Goal: Task Accomplishment & Management: Manage account settings

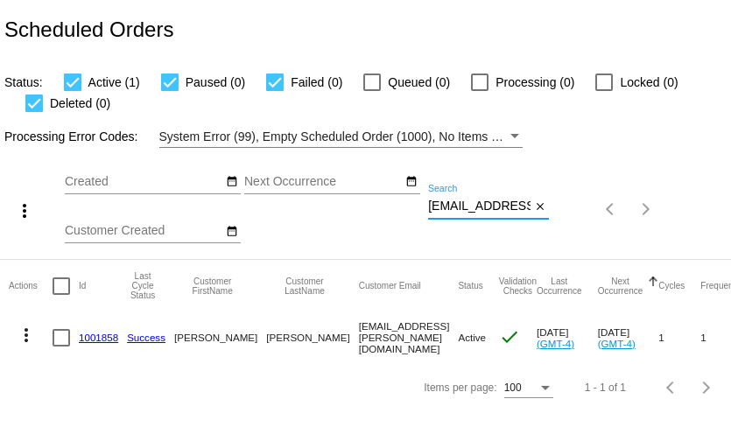
click at [502, 201] on input "sue.fishburn@att.net" at bounding box center [479, 207] width 102 height 14
paste input "annwturner@aol.com"
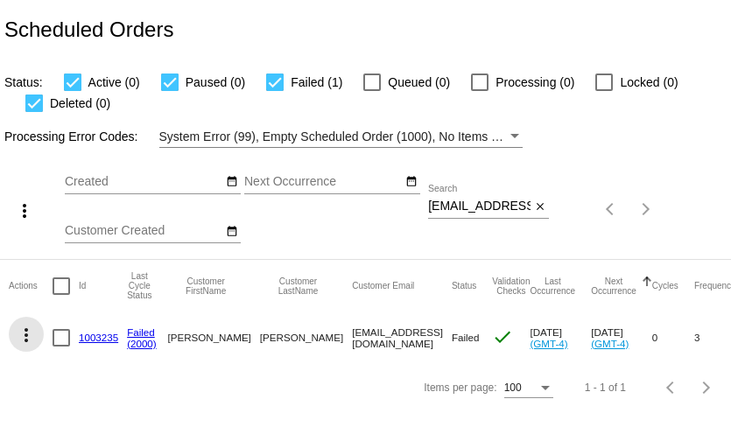
click at [23, 333] on mat-icon "more_vert" at bounding box center [26, 335] width 21 height 21
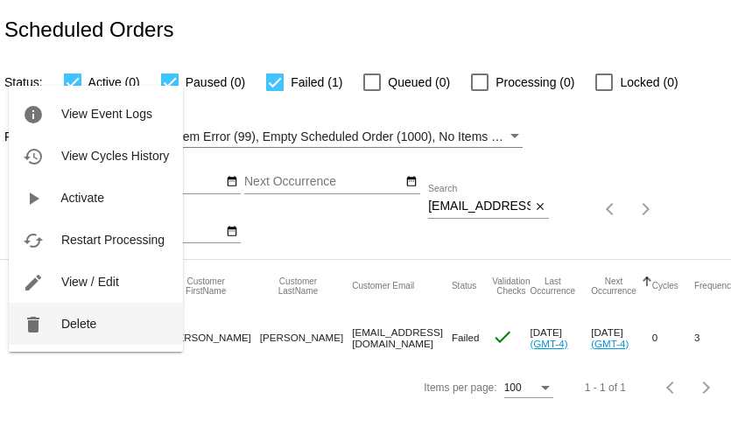
click at [70, 333] on button "delete Delete" at bounding box center [96, 324] width 174 height 42
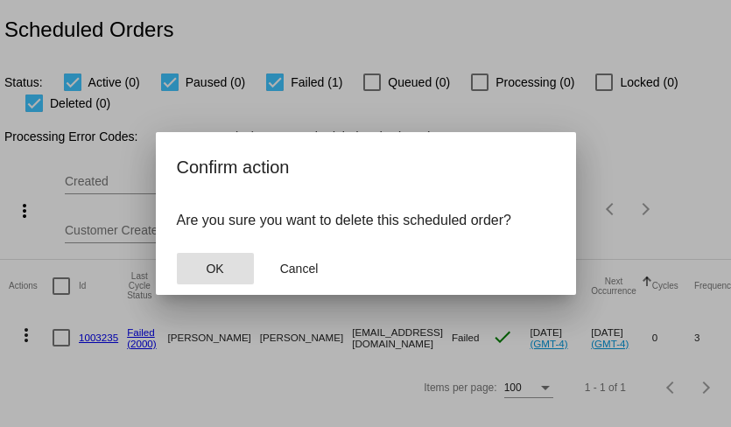
click at [221, 270] on span "OK" at bounding box center [215, 269] width 18 height 14
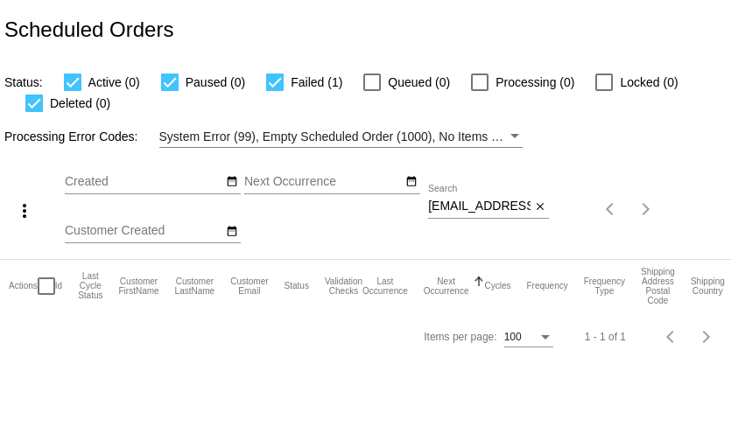
click at [467, 214] on input "annwturner@aol.com" at bounding box center [479, 207] width 102 height 14
paste input "sharpjas@msn"
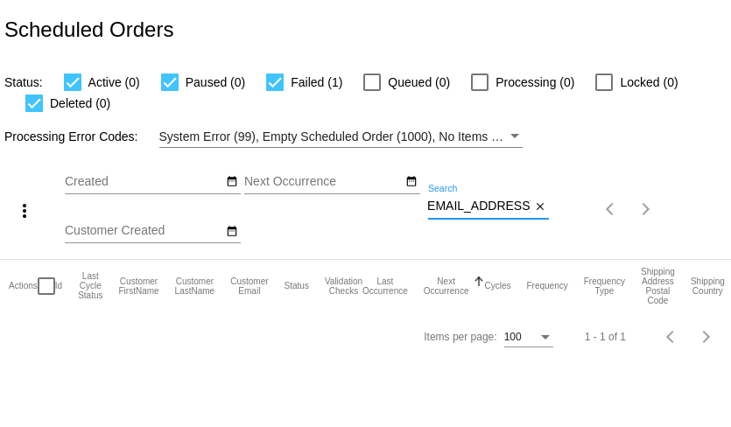
type input "sharpjas@msn.com"
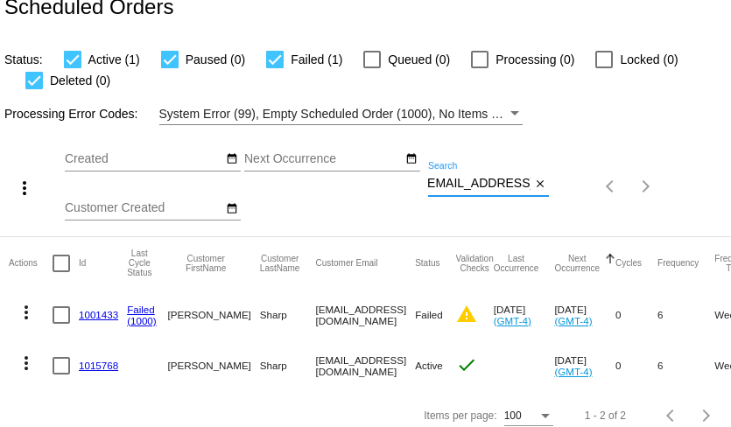
scroll to position [36, 0]
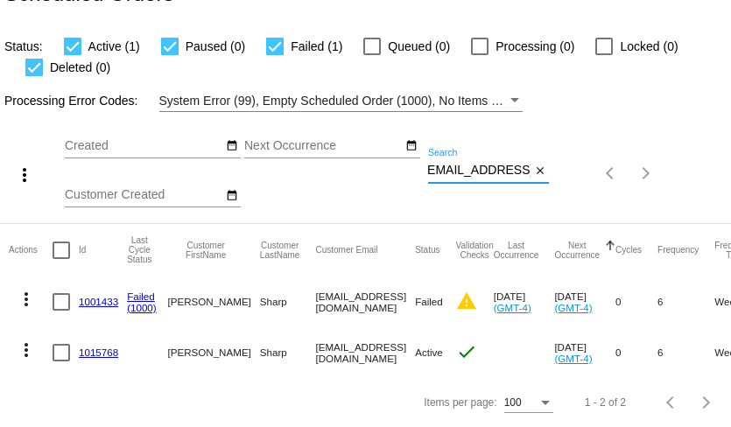
click at [31, 297] on mat-icon "more_vert" at bounding box center [26, 299] width 21 height 21
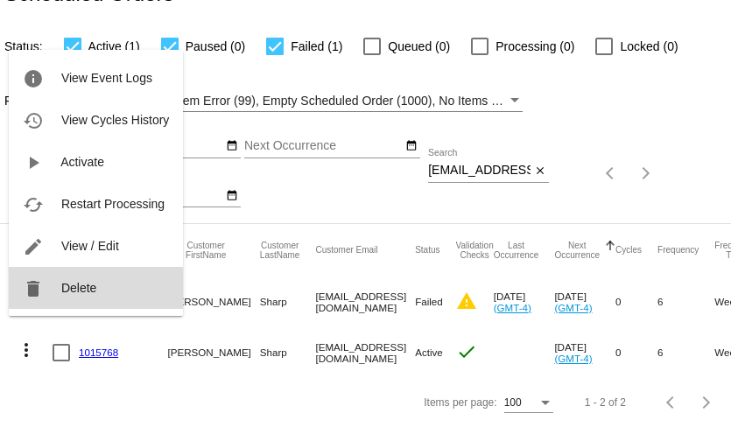
click at [62, 293] on span "Delete" at bounding box center [78, 288] width 35 height 14
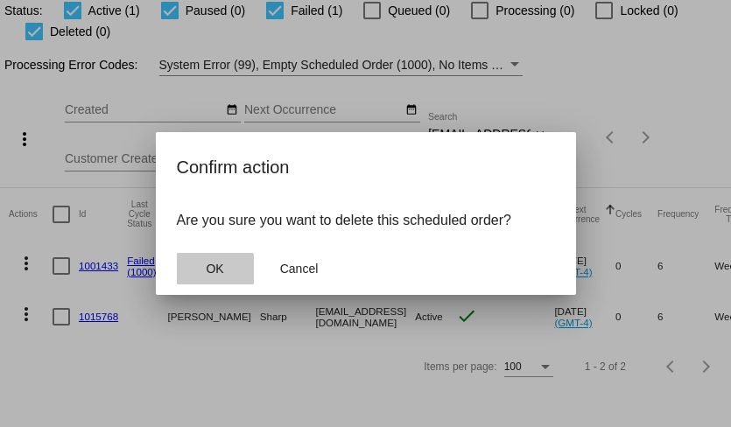
click at [210, 270] on span "OK" at bounding box center [215, 269] width 18 height 14
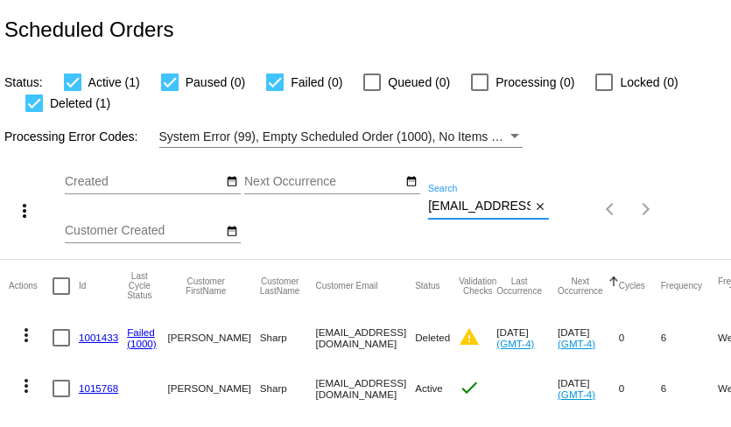
click at [453, 207] on input "sharpjas@msn.com" at bounding box center [479, 207] width 102 height 14
click at [453, 207] on input "[EMAIL_ADDRESS][DOMAIN_NAME]" at bounding box center [479, 207] width 102 height 14
paste input "irelandway@icloud"
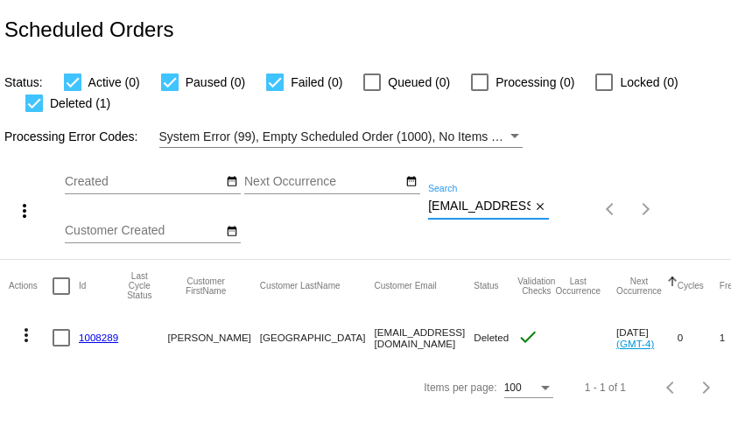
click at [473, 208] on input "irelandway@icloud.com" at bounding box center [479, 207] width 102 height 14
paste input "cjrmcbride@gmail"
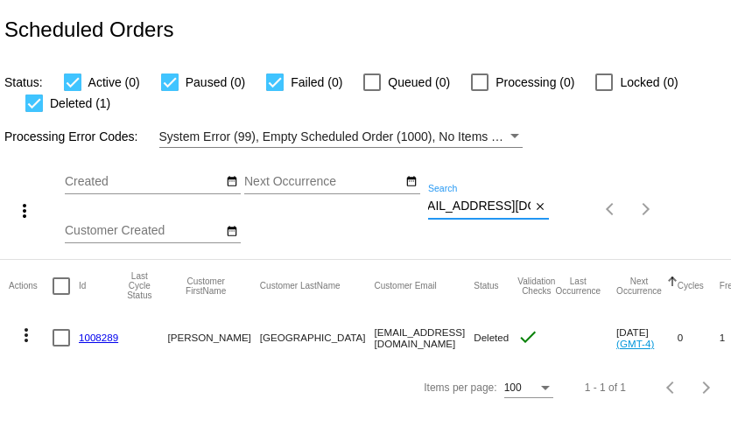
type input "cjrmcbride@gmail.com"
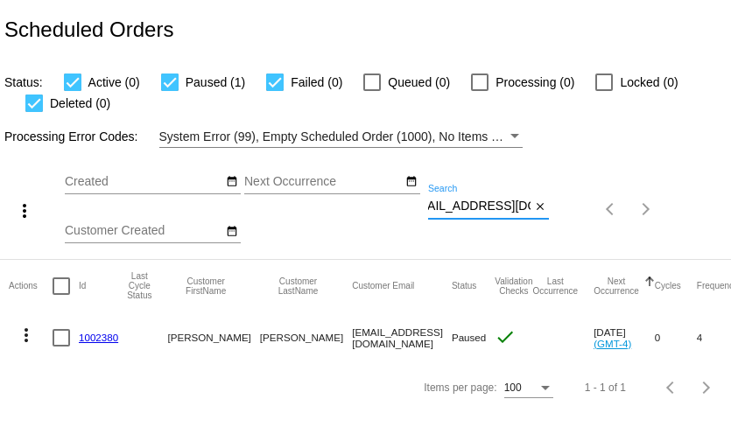
click at [29, 337] on mat-icon "more_vert" at bounding box center [26, 335] width 21 height 21
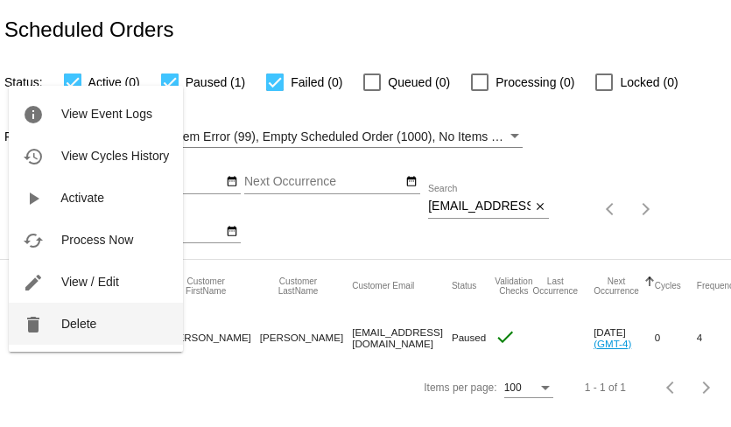
click at [73, 333] on button "delete Delete" at bounding box center [96, 324] width 174 height 42
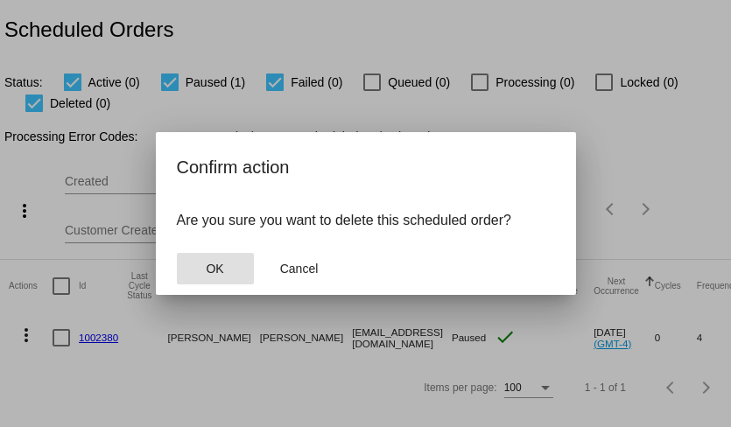
click at [214, 262] on span "OK" at bounding box center [215, 269] width 18 height 14
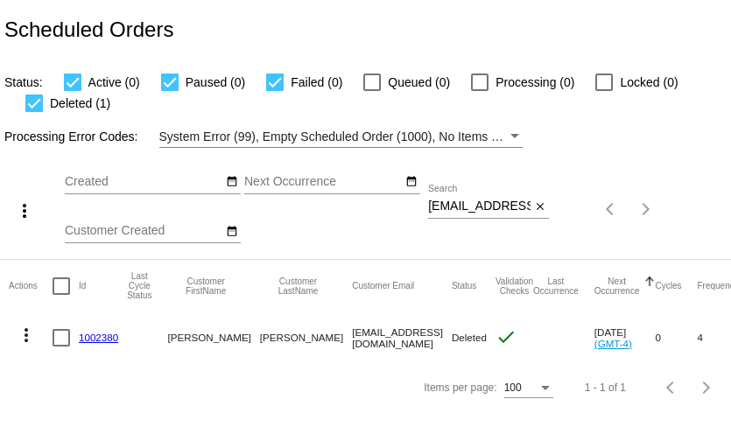
click at [495, 208] on input "cjrmcbride@gmail.com" at bounding box center [479, 207] width 102 height 14
paste input "larkybird@me"
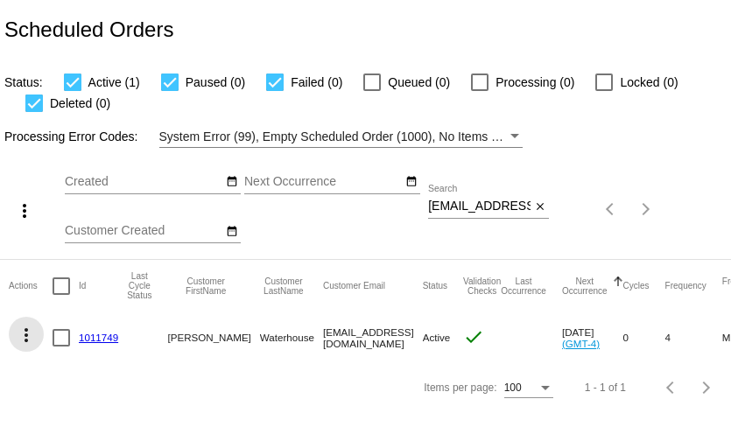
click at [26, 332] on mat-icon "more_vert" at bounding box center [26, 335] width 21 height 21
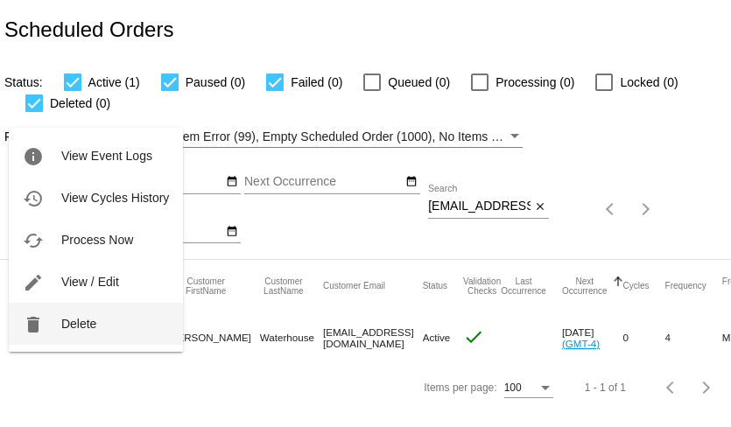
click at [81, 332] on button "delete Delete" at bounding box center [96, 324] width 174 height 42
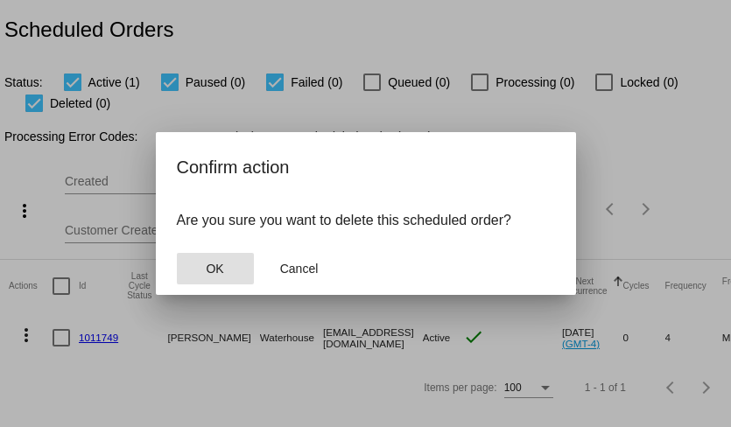
click at [212, 270] on span "OK" at bounding box center [215, 269] width 18 height 14
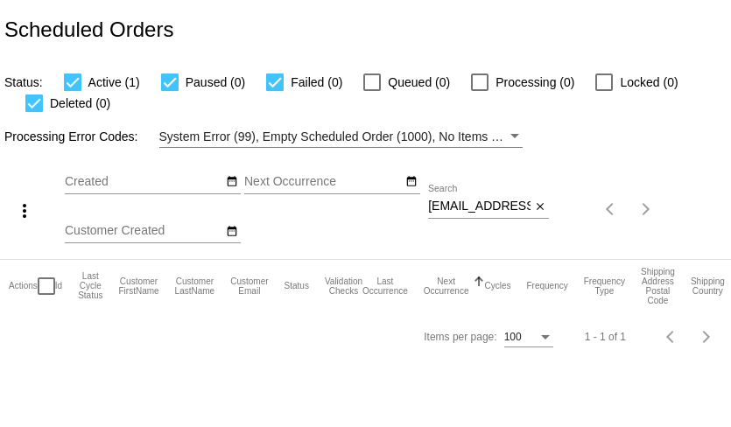
click at [487, 195] on div "larkybird@me.com Search" at bounding box center [479, 202] width 102 height 34
click at [489, 210] on input "larkybird@me.com" at bounding box center [479, 207] width 102 height 14
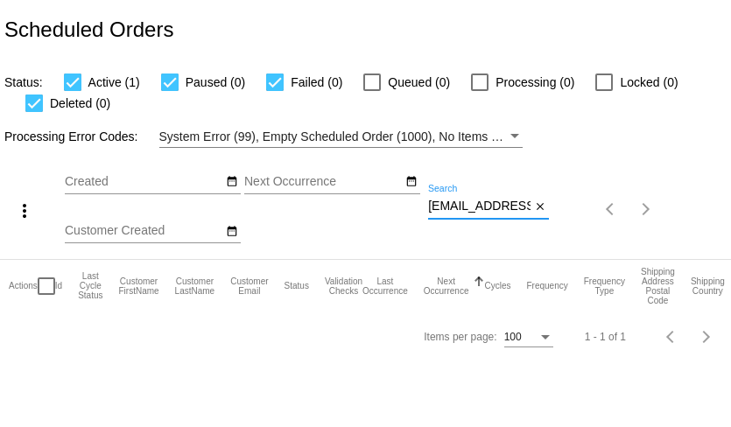
click at [489, 210] on input "larkybird@me.com" at bounding box center [479, 207] width 102 height 14
paste input "carol.hawkins09@yahoo"
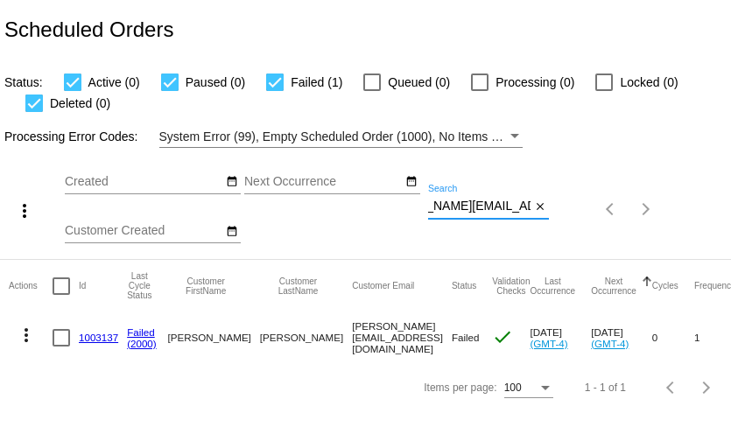
type input "carol.hawkins09@yahoo.com"
click at [102, 336] on link "1003137" at bounding box center [98, 337] width 39 height 11
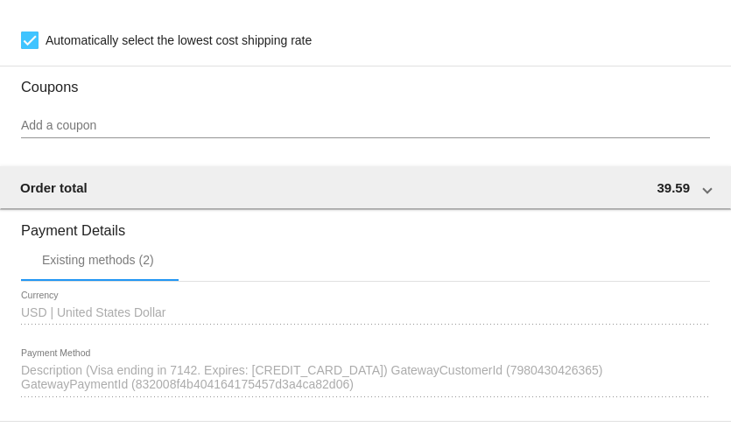
scroll to position [1565, 0]
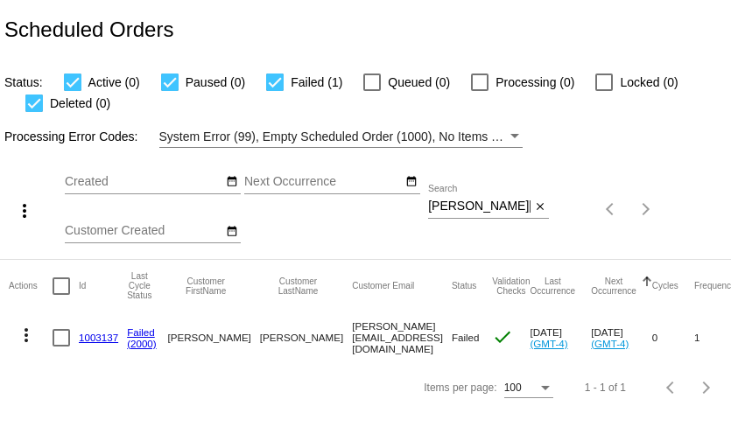
click at [500, 206] on input "carol.hawkins09@yahoo.com" at bounding box center [479, 207] width 102 height 14
paste input "esaloma"
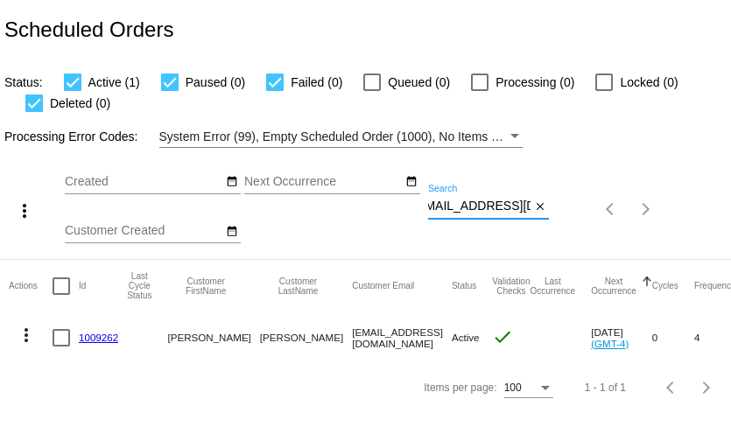
click at [23, 338] on mat-icon "more_vert" at bounding box center [26, 335] width 21 height 21
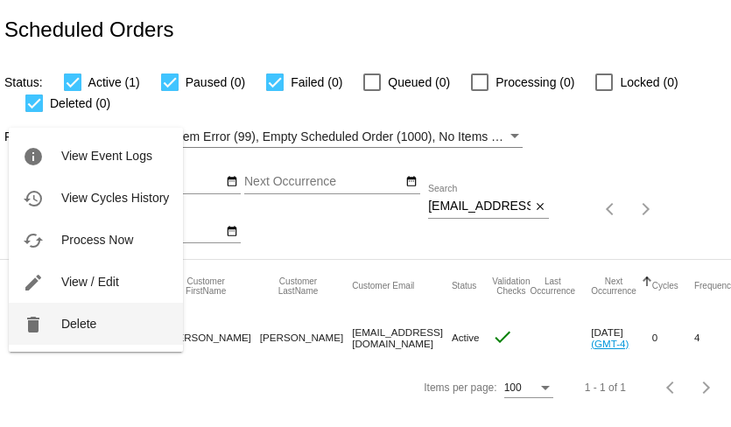
click at [58, 318] on button "delete Delete" at bounding box center [96, 324] width 174 height 42
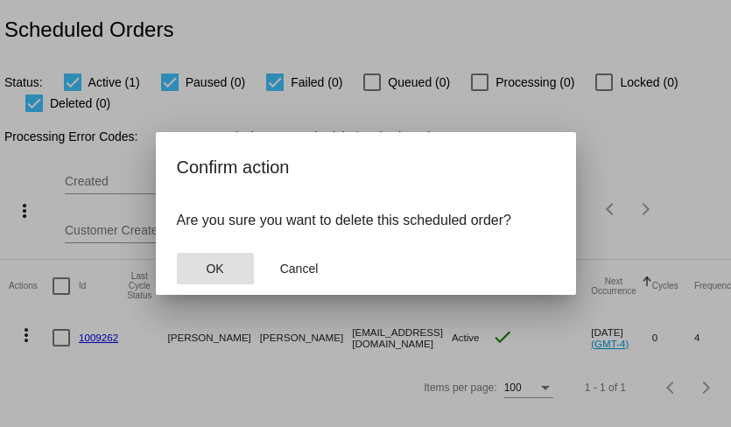
click at [228, 272] on button "OK" at bounding box center [215, 269] width 77 height 32
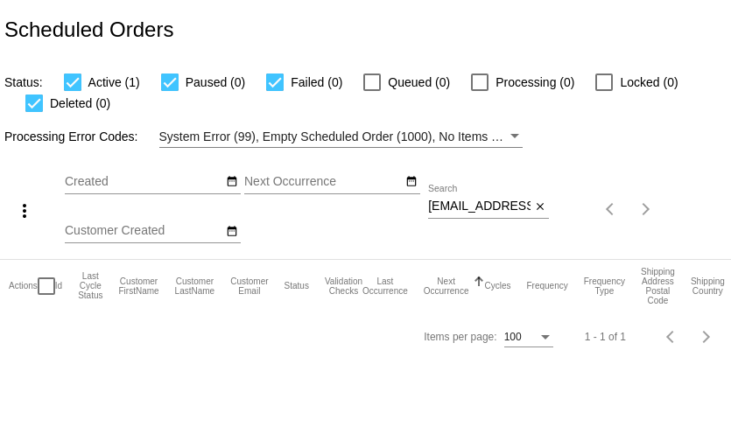
click at [471, 205] on input "esaloma@yahoo.com" at bounding box center [479, 207] width 102 height 14
paste input "domigabe59"
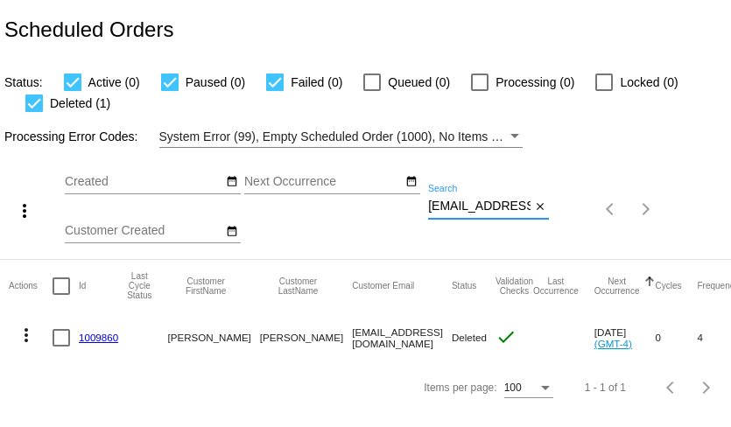
click at [483, 207] on input "domigabe59@yahoo.com" at bounding box center [479, 207] width 102 height 14
paste input "sharon.h.crooke@gmail"
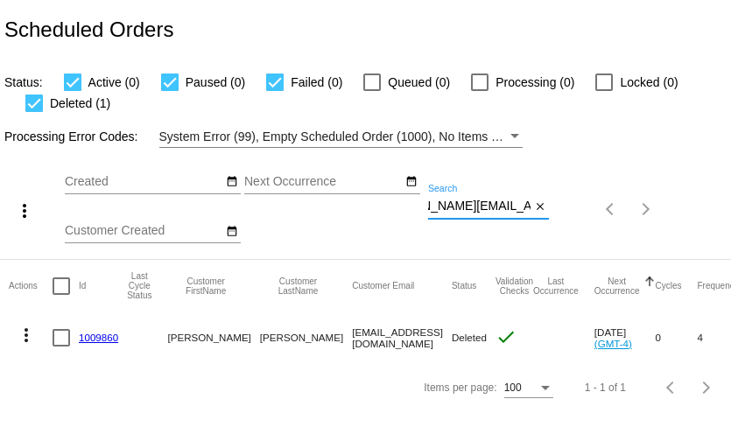
type input "[PERSON_NAME][EMAIL_ADDRESS][PERSON_NAME][DOMAIN_NAME]"
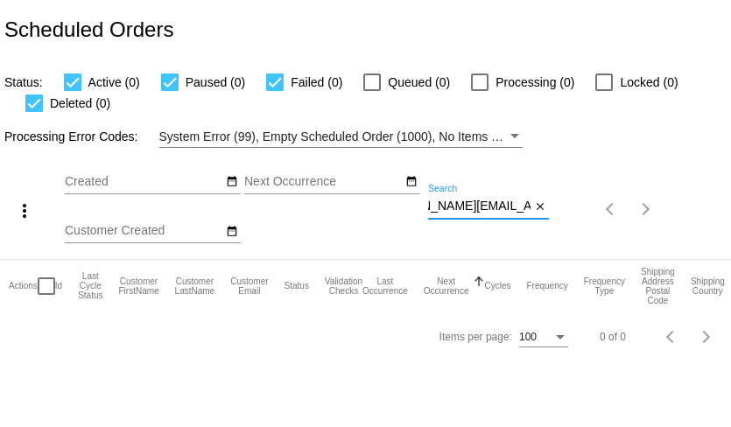
scroll to position [0, 0]
click at [498, 205] on input "[PERSON_NAME][EMAIL_ADDRESS][PERSON_NAME][DOMAIN_NAME]" at bounding box center [479, 207] width 102 height 14
click at [469, 200] on input "[PERSON_NAME][EMAIL_ADDRESS][PERSON_NAME][DOMAIN_NAME]" at bounding box center [479, 207] width 102 height 14
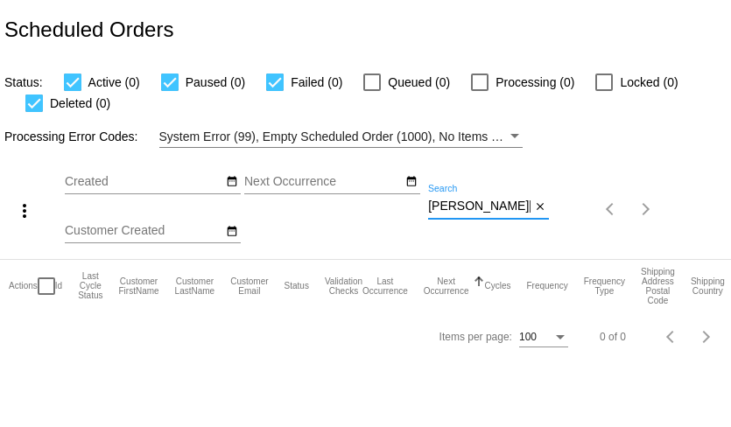
click at [469, 200] on input "[PERSON_NAME][EMAIL_ADDRESS][PERSON_NAME][DOMAIN_NAME]" at bounding box center [479, 207] width 102 height 14
paste input "laurieskaro"
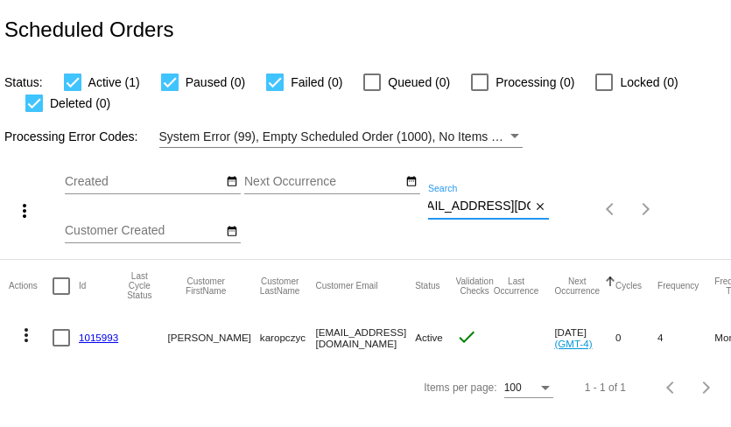
click at [24, 330] on mat-icon "more_vert" at bounding box center [26, 335] width 21 height 21
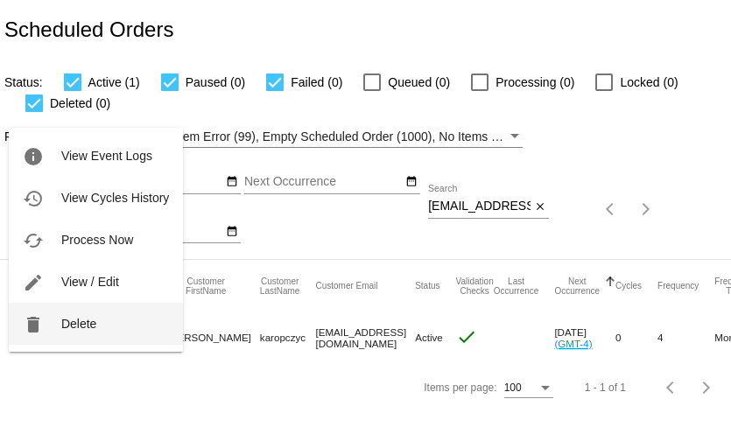
click at [62, 326] on span "Delete" at bounding box center [78, 324] width 35 height 14
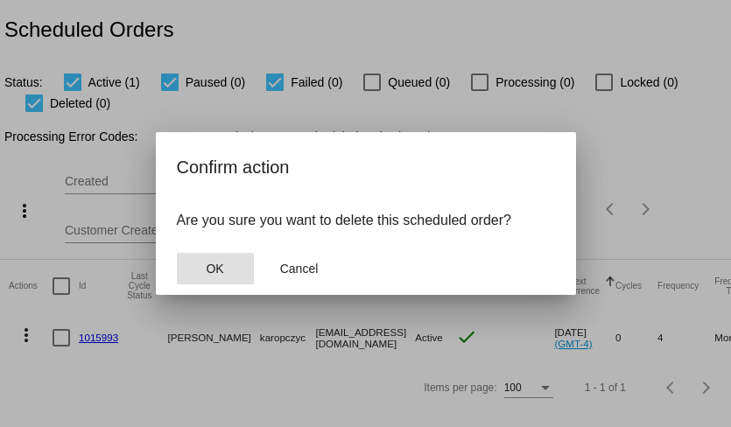
click at [206, 273] on span "OK" at bounding box center [215, 269] width 18 height 14
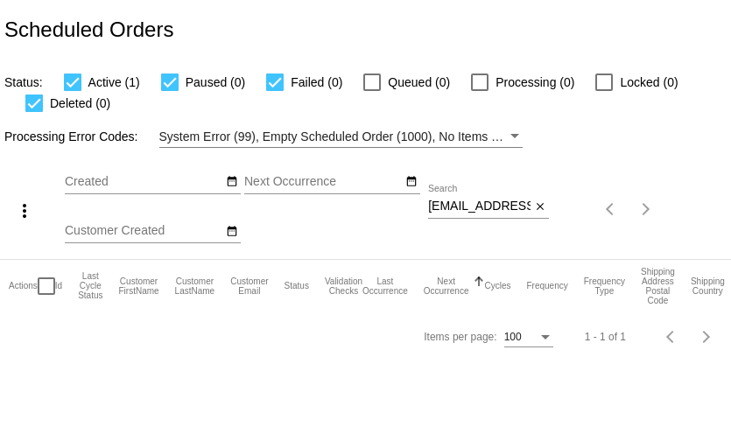
click at [469, 209] on input "[EMAIL_ADDRESS][DOMAIN_NAME]" at bounding box center [479, 207] width 102 height 14
paste input "angenec60"
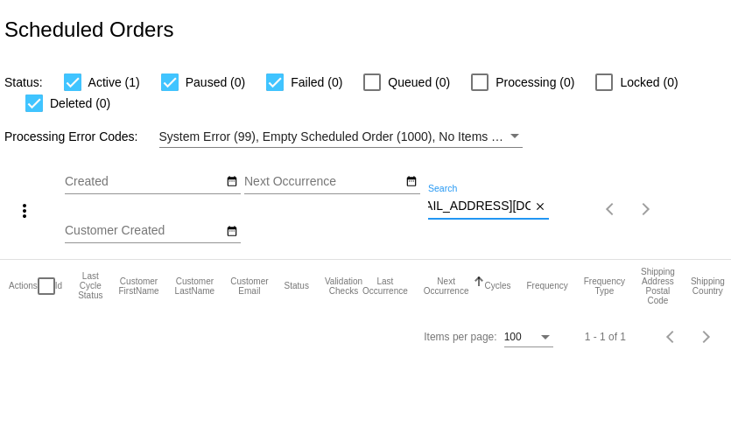
type input "[EMAIL_ADDRESS][DOMAIN_NAME]"
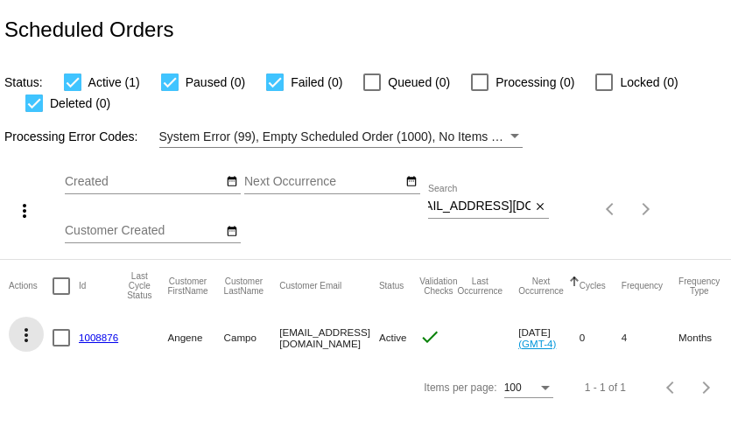
scroll to position [0, 0]
click at [26, 335] on mat-icon "more_vert" at bounding box center [26, 335] width 21 height 21
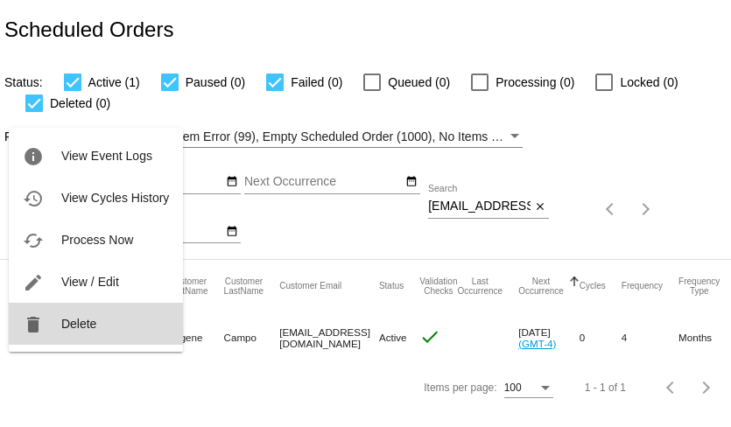
click at [54, 328] on button "delete Delete" at bounding box center [96, 324] width 174 height 42
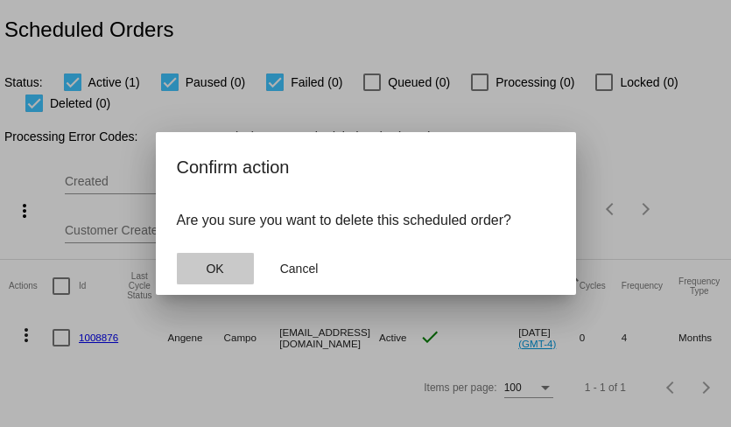
click at [199, 261] on button "OK" at bounding box center [215, 269] width 77 height 32
